Goal: Contribute content: Contribute content

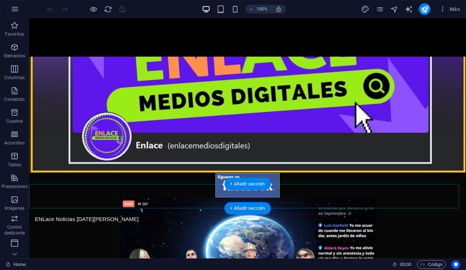
scroll to position [45, 0]
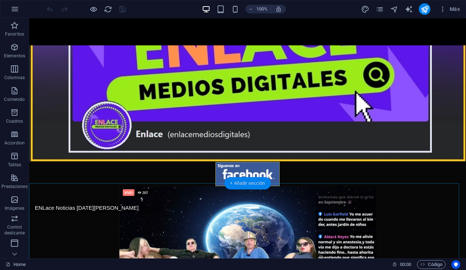
click at [244, 178] on div "+ Añadir sección" at bounding box center [247, 183] width 46 height 12
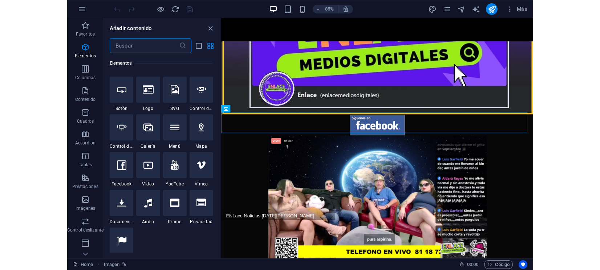
scroll to position [0, 0]
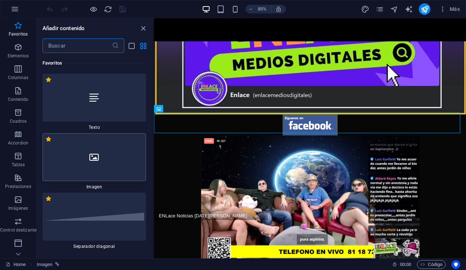
click at [105, 163] on div at bounding box center [93, 157] width 103 height 48
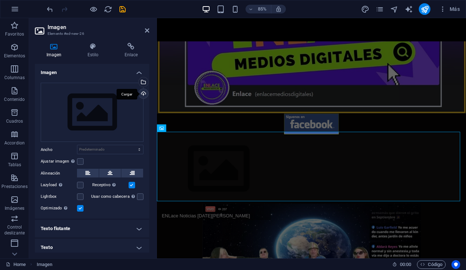
click at [142, 95] on div "Cargar" at bounding box center [142, 94] width 11 height 11
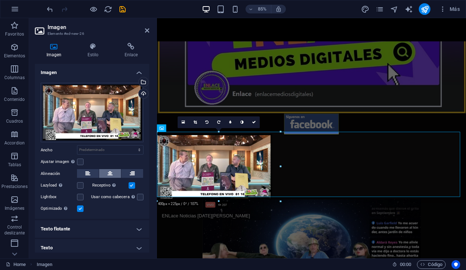
click at [113, 172] on button at bounding box center [110, 173] width 22 height 9
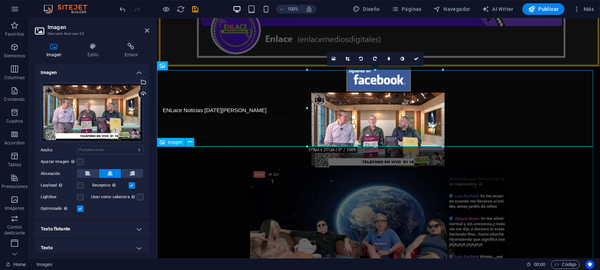
scroll to position [181, 0]
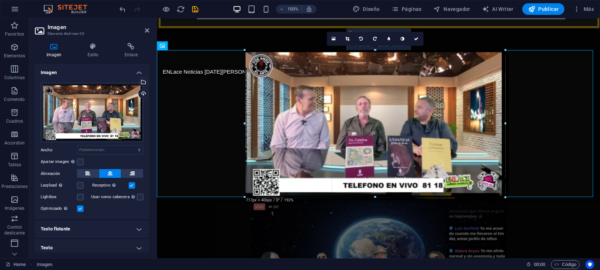
drag, startPoint x: 442, startPoint y: 127, endPoint x: 503, endPoint y: 199, distance: 94.8
type input "717"
select select "px"
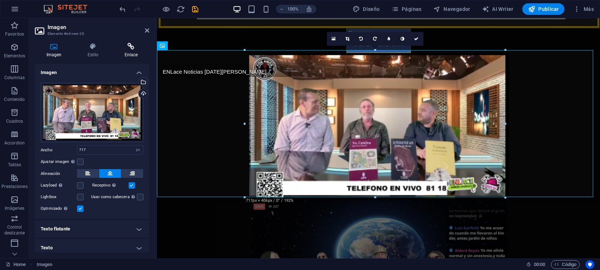
click at [134, 49] on icon at bounding box center [131, 46] width 36 height 7
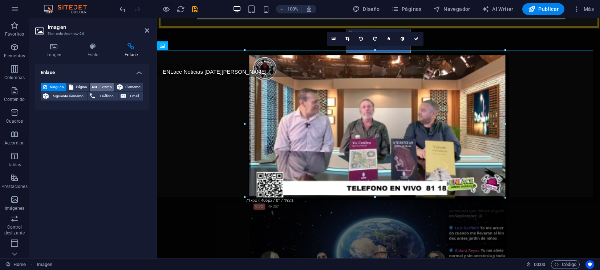
click at [103, 86] on span "Externo" at bounding box center [105, 87] width 13 height 9
select select "blank"
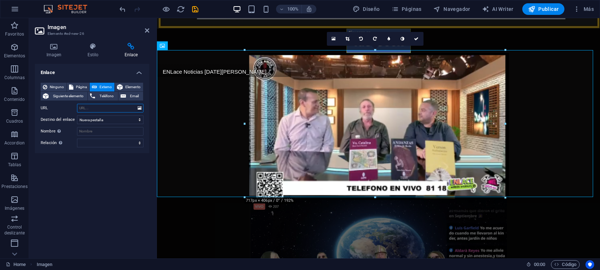
paste input "[URL][DOMAIN_NAME]"
type input "[URL][DOMAIN_NAME]"
click at [193, 11] on icon "save" at bounding box center [195, 9] width 8 height 8
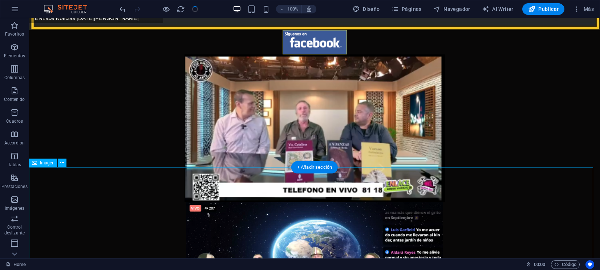
scroll to position [272, 0]
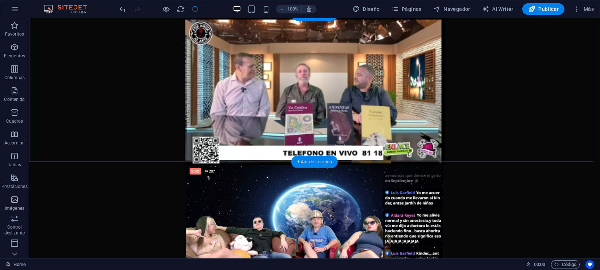
click at [314, 161] on div "+ Añadir sección" at bounding box center [314, 162] width 46 height 12
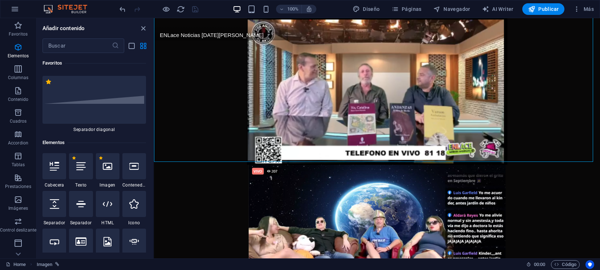
scroll to position [26, 0]
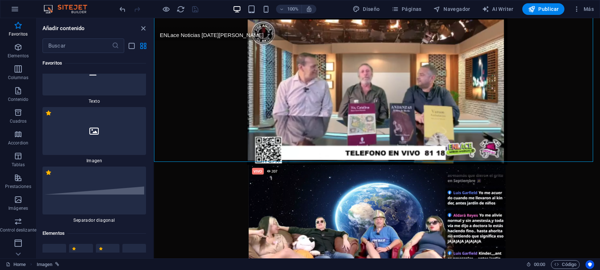
click at [104, 134] on div at bounding box center [93, 131] width 103 height 48
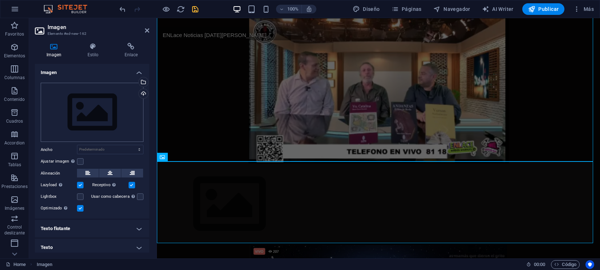
scroll to position [217, 0]
drag, startPoint x: 146, startPoint y: 31, endPoint x: 117, endPoint y: 17, distance: 32.1
click at [146, 31] on icon at bounding box center [147, 31] width 4 height 6
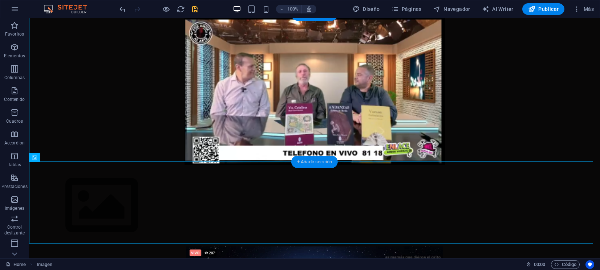
click at [305, 160] on div "+ Añadir sección" at bounding box center [314, 162] width 46 height 12
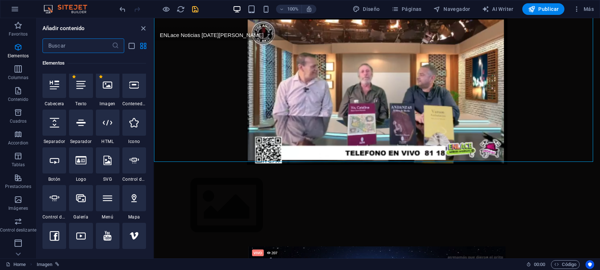
scroll to position [0, 0]
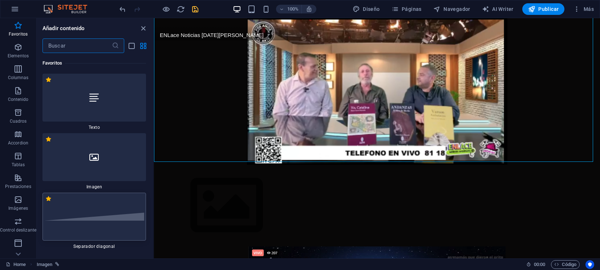
click at [104, 207] on div at bounding box center [93, 217] width 103 height 48
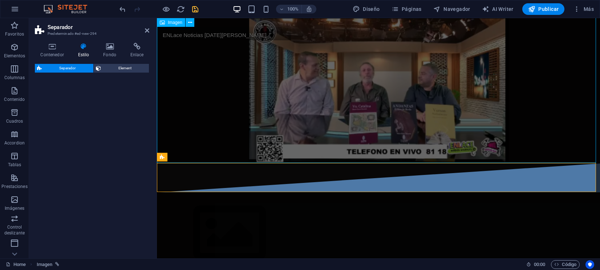
select select "diagonal"
select select "rem"
select select "preset-separator-v3-diagonal"
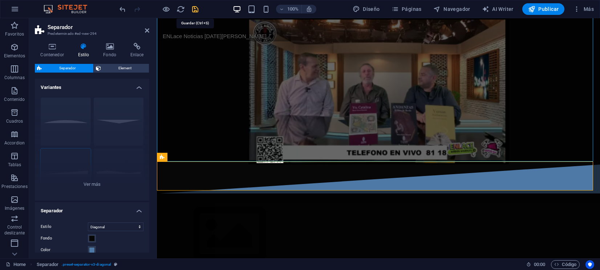
click at [197, 10] on icon "save" at bounding box center [195, 9] width 8 height 8
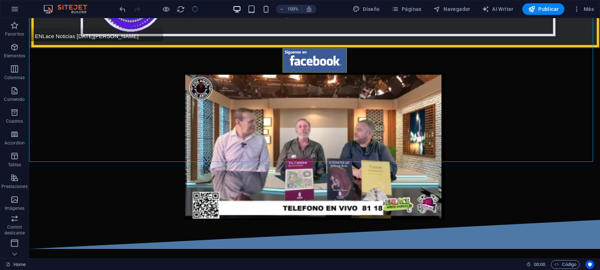
scroll to position [272, 0]
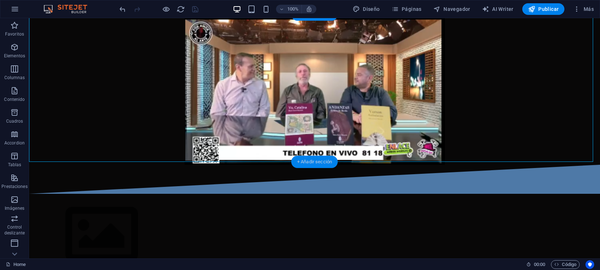
click at [320, 161] on div "+ Añadir sección" at bounding box center [314, 162] width 46 height 12
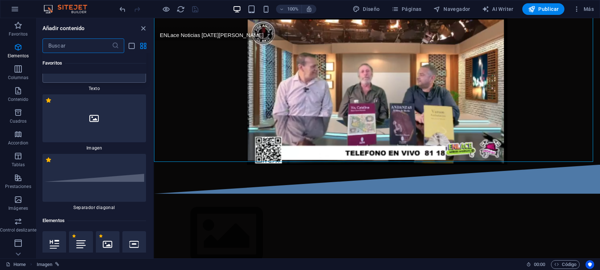
scroll to position [0, 0]
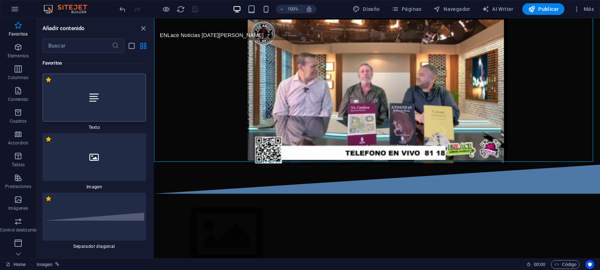
click at [104, 107] on div at bounding box center [93, 98] width 103 height 48
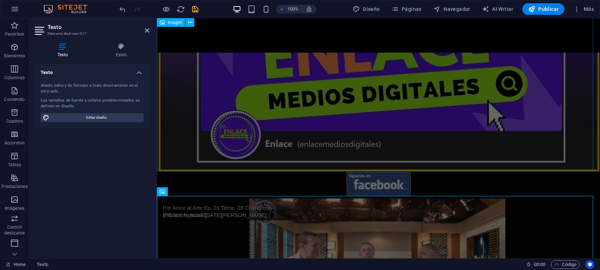
scroll to position [36, 0]
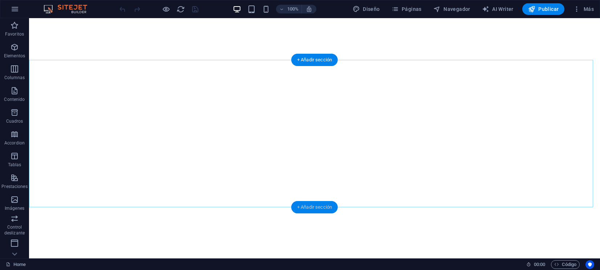
click at [316, 205] on div "+ Añadir sección" at bounding box center [314, 207] width 46 height 12
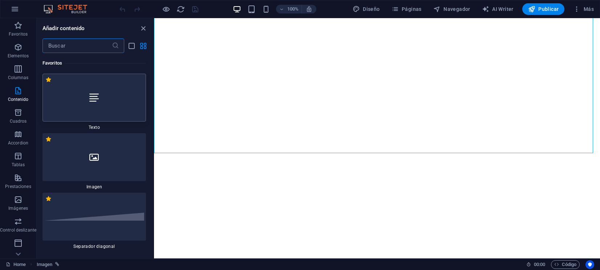
click at [104, 106] on div at bounding box center [93, 98] width 103 height 48
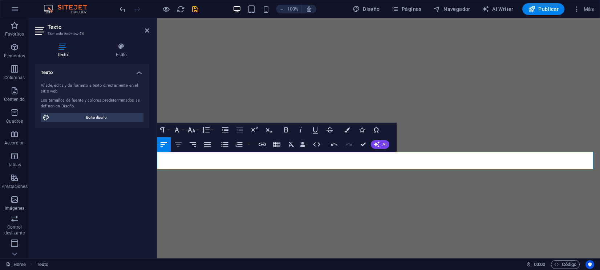
click at [179, 144] on icon "button" at bounding box center [178, 144] width 7 height 4
click at [193, 128] on icon "button" at bounding box center [191, 130] width 9 height 9
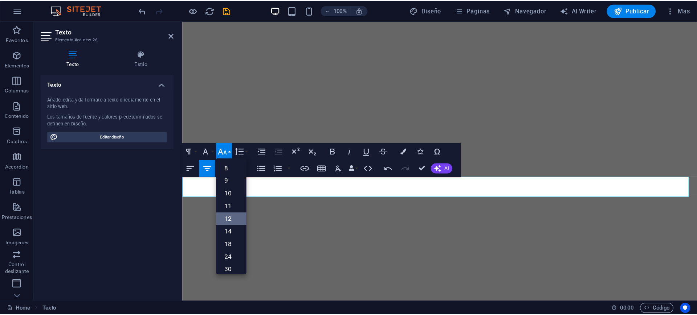
scroll to position [45, 0]
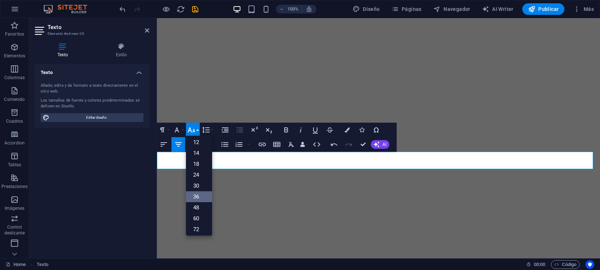
click at [199, 193] on link "36" at bounding box center [199, 196] width 26 height 11
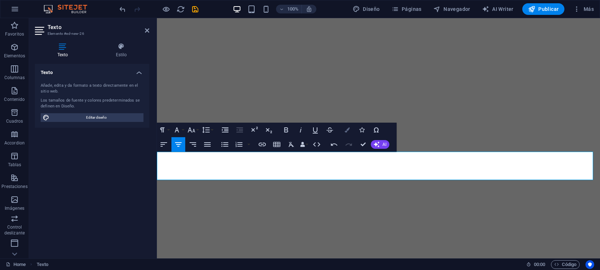
click at [344, 130] on button "Colors" at bounding box center [347, 130] width 14 height 15
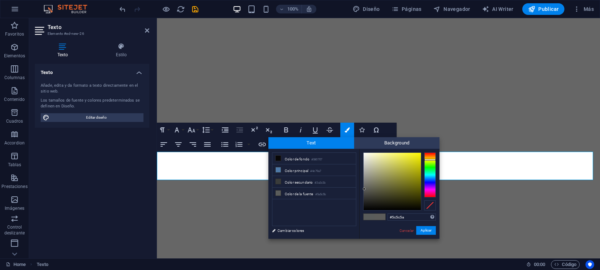
click at [429, 160] on div at bounding box center [430, 174] width 12 height 45
type input "#dfda1c"
click at [413, 160] on div at bounding box center [391, 181] width 57 height 57
click at [420, 231] on button "Aplicar" at bounding box center [426, 230] width 20 height 9
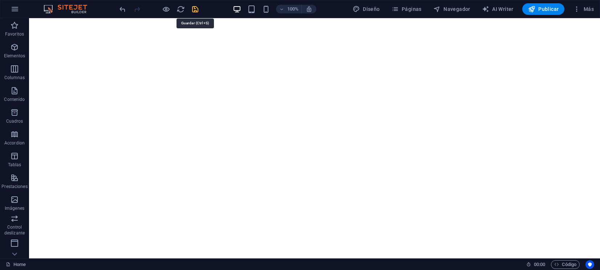
click at [197, 11] on icon "save" at bounding box center [195, 9] width 8 height 8
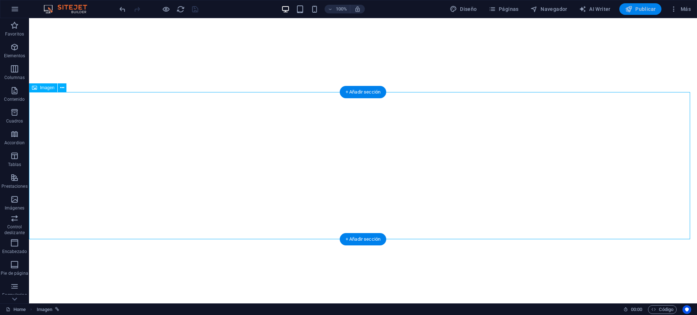
select select "px"
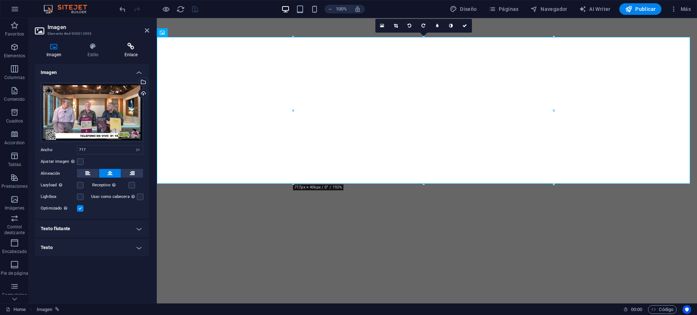
click at [127, 50] on icon at bounding box center [131, 46] width 36 height 7
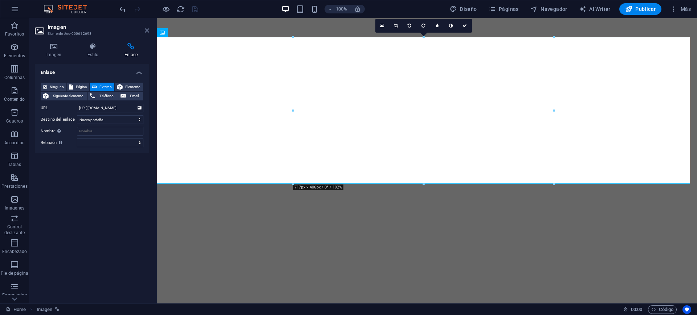
click at [146, 33] on link at bounding box center [147, 31] width 4 height 6
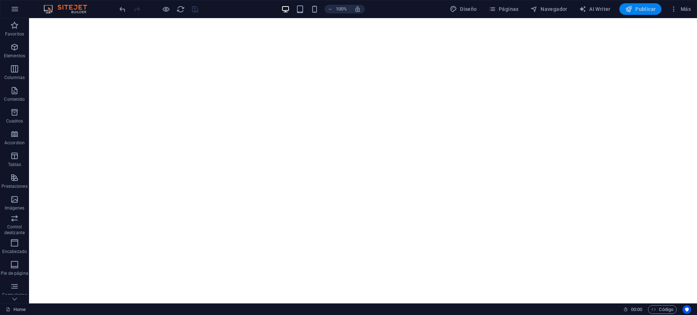
click at [599, 9] on span "Publicar" at bounding box center [640, 8] width 31 height 7
